Goal: Task Accomplishment & Management: Manage account settings

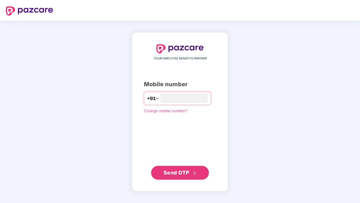
type input "**********"
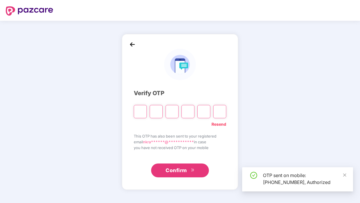
type input "*"
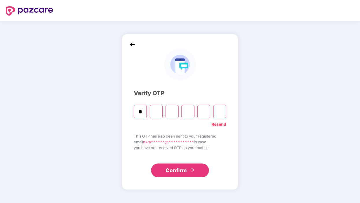
type input "*"
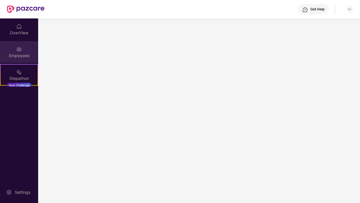
click at [23, 57] on div "Employees" at bounding box center [19, 56] width 38 height 6
click at [19, 49] on img at bounding box center [19, 49] width 6 height 6
click at [16, 29] on img at bounding box center [19, 27] width 6 height 6
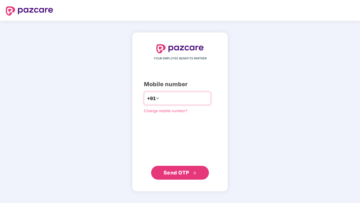
click at [164, 102] on input "number" at bounding box center [183, 98] width 47 height 9
type input "**********"
click at [178, 171] on span "Send OTP" at bounding box center [176, 173] width 26 height 6
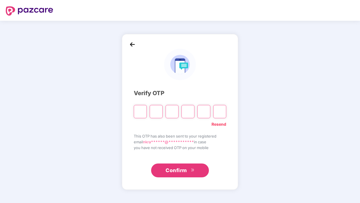
type input "*"
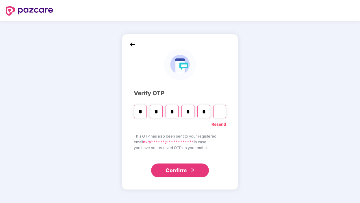
type input "*"
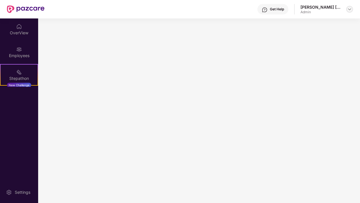
click at [348, 9] on img at bounding box center [349, 9] width 5 height 5
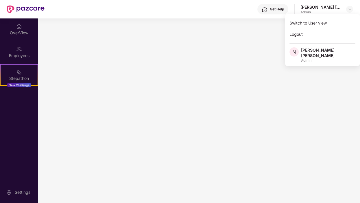
click at [311, 55] on div "[PERSON_NAME] [PERSON_NAME]" at bounding box center [328, 52] width 54 height 11
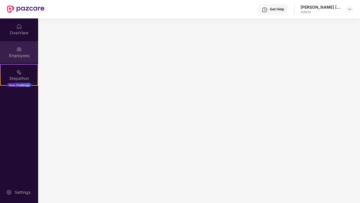
click at [17, 55] on div "Employees" at bounding box center [19, 56] width 38 height 6
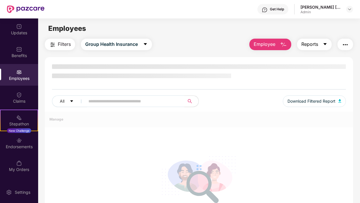
click at [320, 43] on button "Reports" at bounding box center [314, 45] width 35 height 12
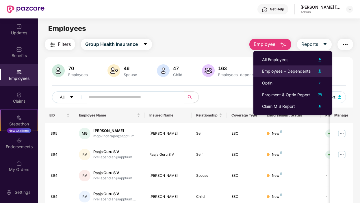
click at [321, 72] on img at bounding box center [319, 71] width 7 height 7
